Goal: Task Accomplishment & Management: Use online tool/utility

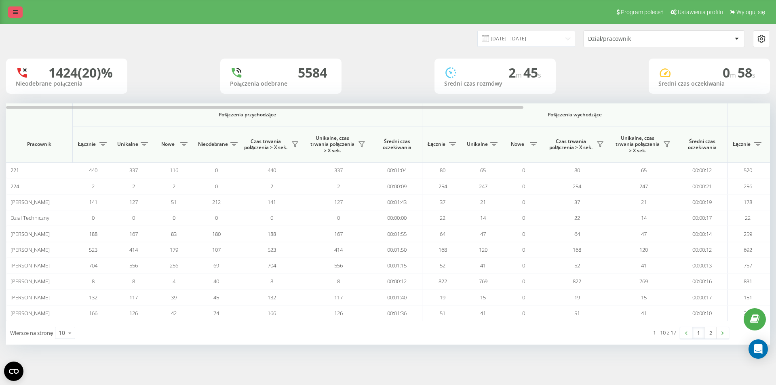
click at [12, 13] on link at bounding box center [15, 11] width 15 height 11
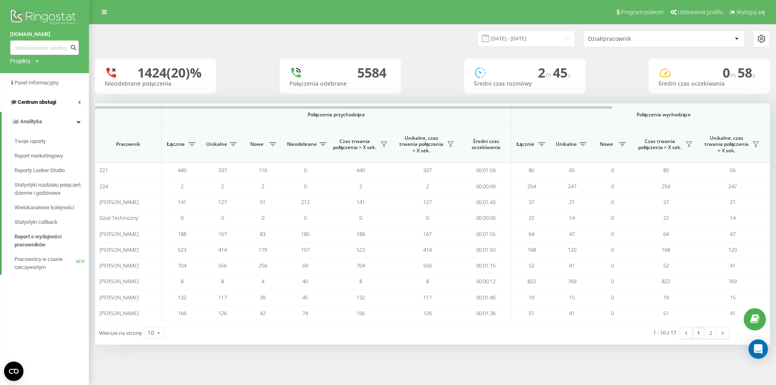
click at [50, 99] on span "Centrum obsługi" at bounding box center [33, 102] width 46 height 8
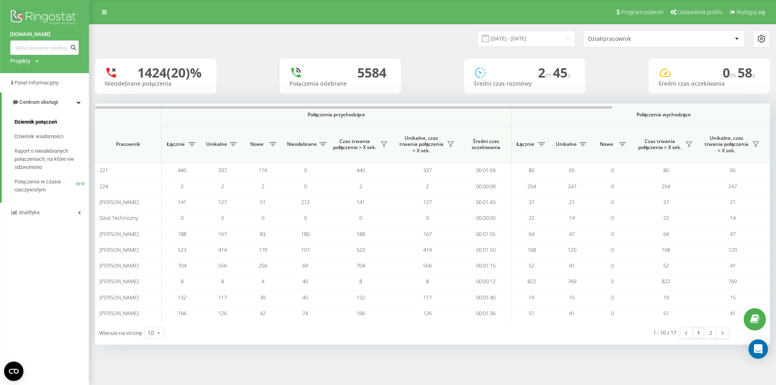
click at [51, 125] on span "Dziennik połączeń" at bounding box center [36, 122] width 42 height 8
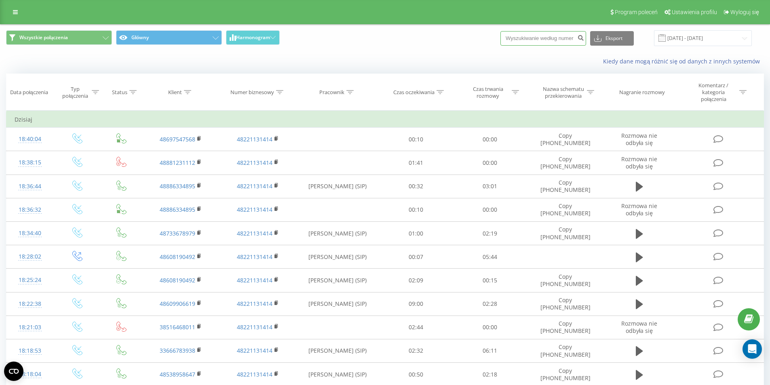
click at [549, 39] on input at bounding box center [543, 38] width 86 height 15
paste input "48881581652"
type input "48881581652"
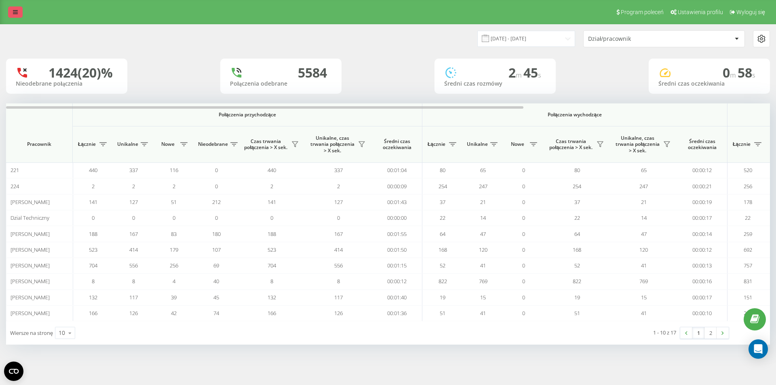
click at [15, 10] on icon at bounding box center [15, 12] width 5 height 6
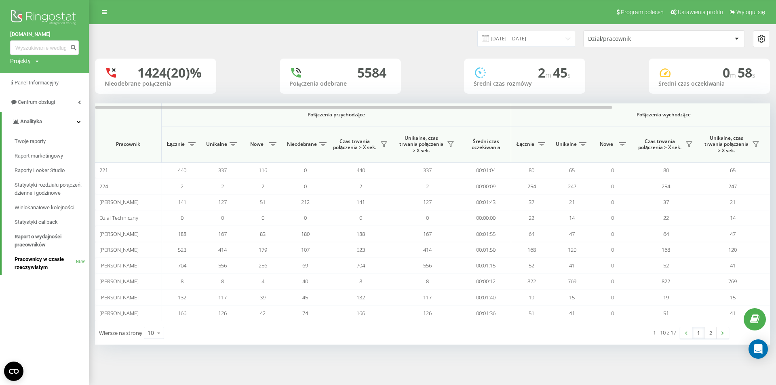
click at [54, 259] on span "Pracownicy w czasie rzeczywistym" at bounding box center [45, 263] width 61 height 16
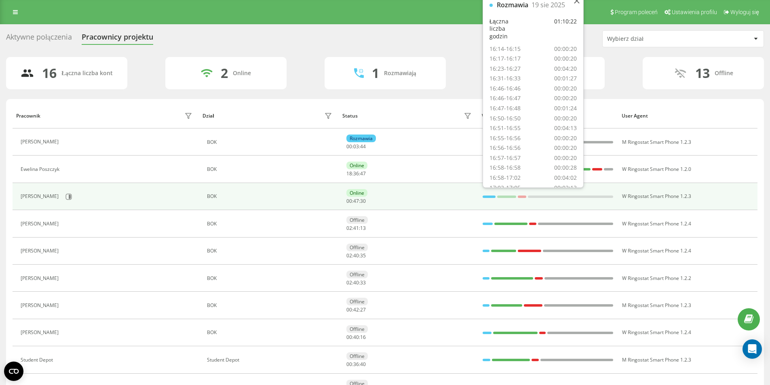
click at [489, 197] on div at bounding box center [489, 197] width 13 height 2
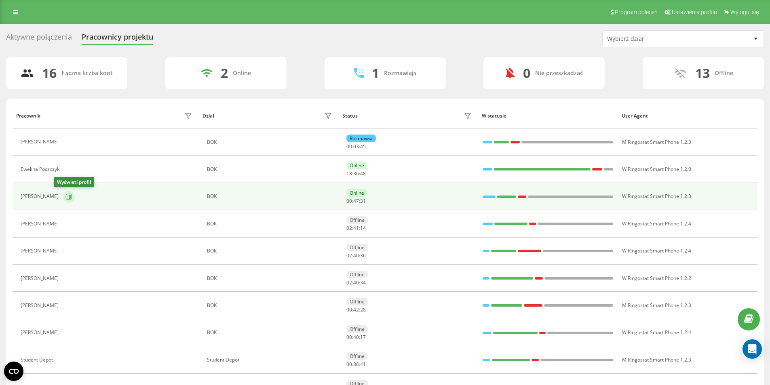
click at [69, 196] on icon at bounding box center [70, 196] width 2 height 4
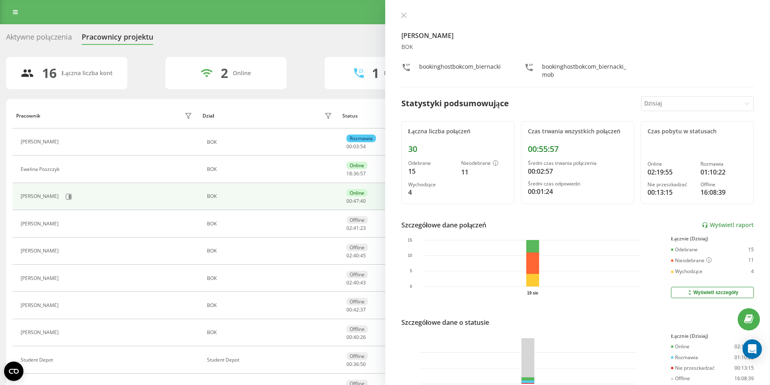
click at [403, 12] on div "Jan Biernacki BOK bookinghostbokcom_biernacki bookinghostbokcom_biernacki_mob S…" at bounding box center [577, 192] width 385 height 385
click at [398, 12] on div "Jan Biernacki BOK bookinghostbokcom_biernacki bookinghostbokcom_biernacki_mob S…" at bounding box center [577, 192] width 385 height 385
click at [404, 14] on icon at bounding box center [404, 16] width 6 height 6
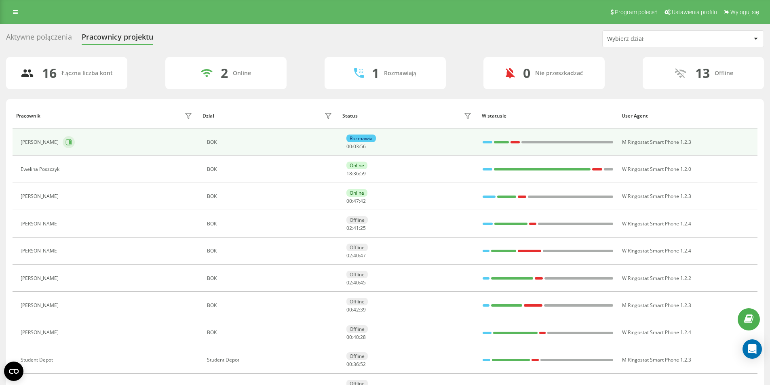
click at [65, 141] on icon at bounding box center [68, 142] width 6 height 6
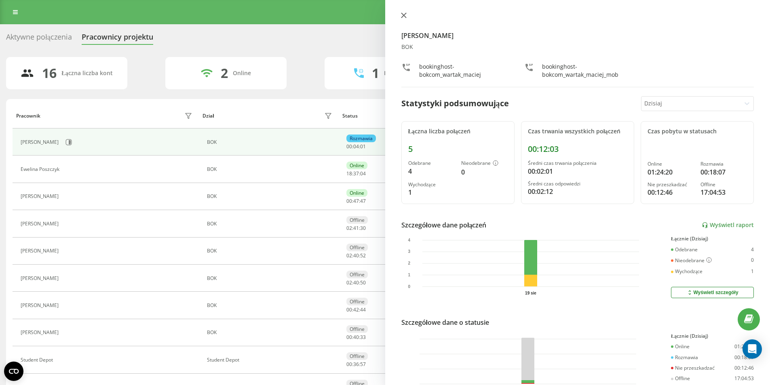
click at [402, 18] on button at bounding box center [404, 16] width 11 height 8
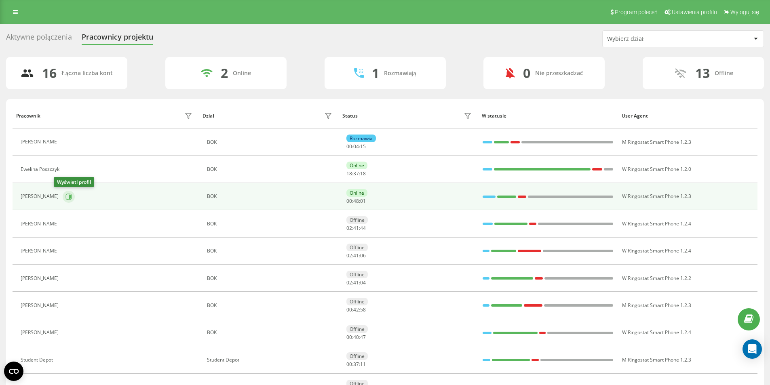
click at [65, 196] on icon at bounding box center [68, 197] width 6 height 6
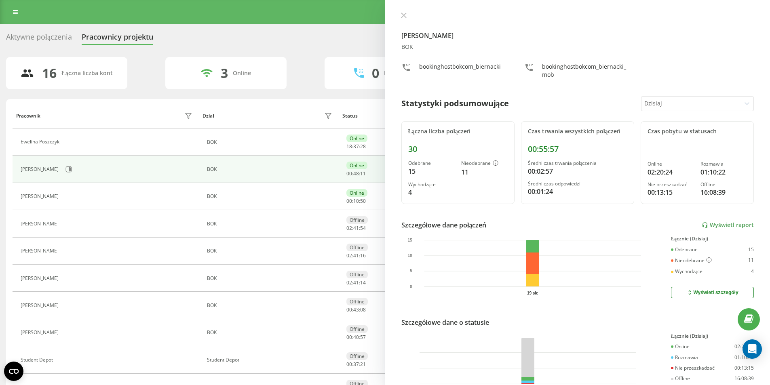
click at [398, 9] on div "Jan Biernacki BOK bookinghostbokcom_biernacki bookinghostbokcom_biernacki_mob S…" at bounding box center [577, 192] width 385 height 385
click at [403, 17] on icon at bounding box center [403, 15] width 5 height 5
